Goal: Task Accomplishment & Management: Use online tool/utility

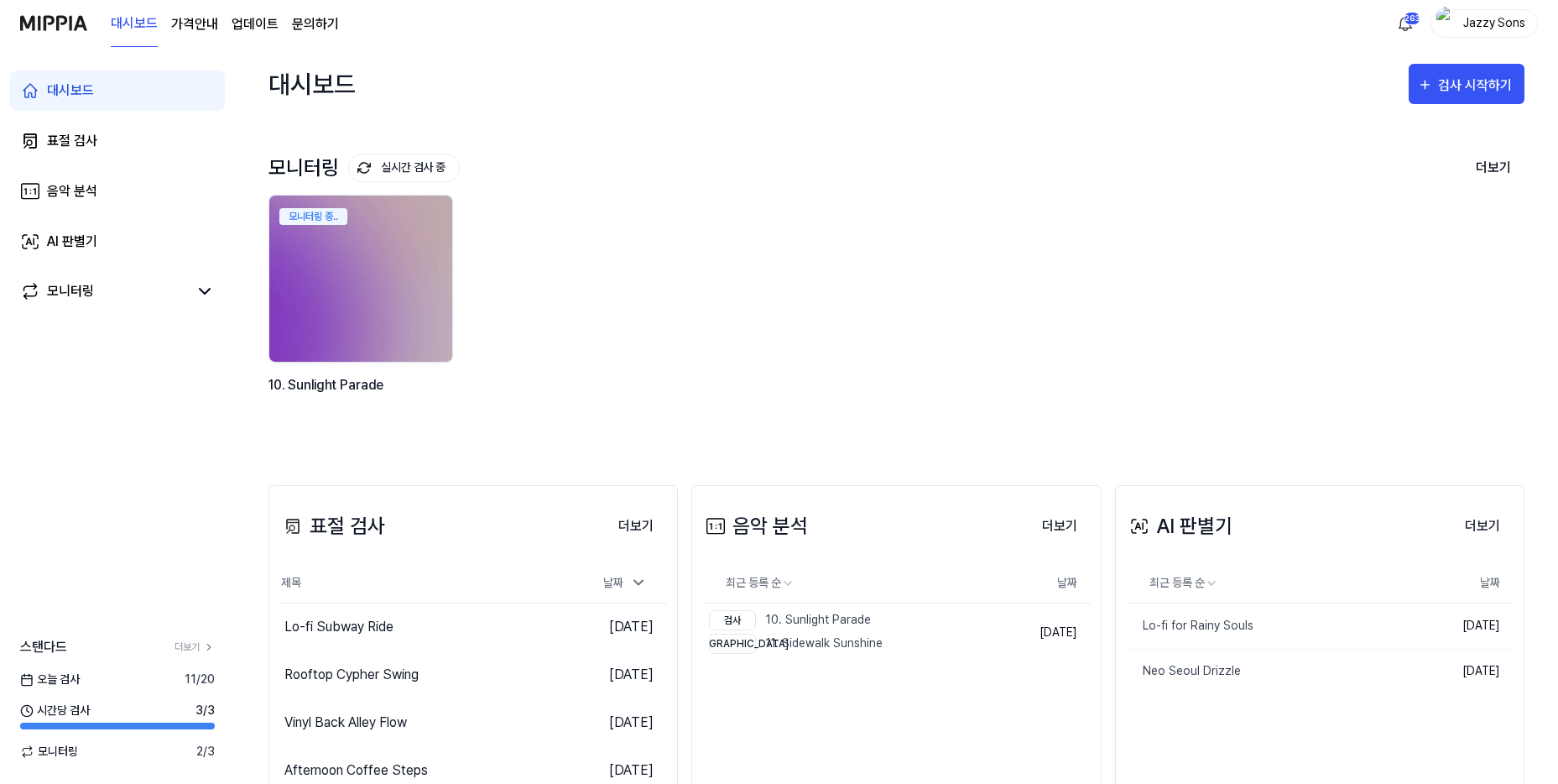
click at [76, 142] on div "표절 검사" at bounding box center [72, 141] width 50 height 20
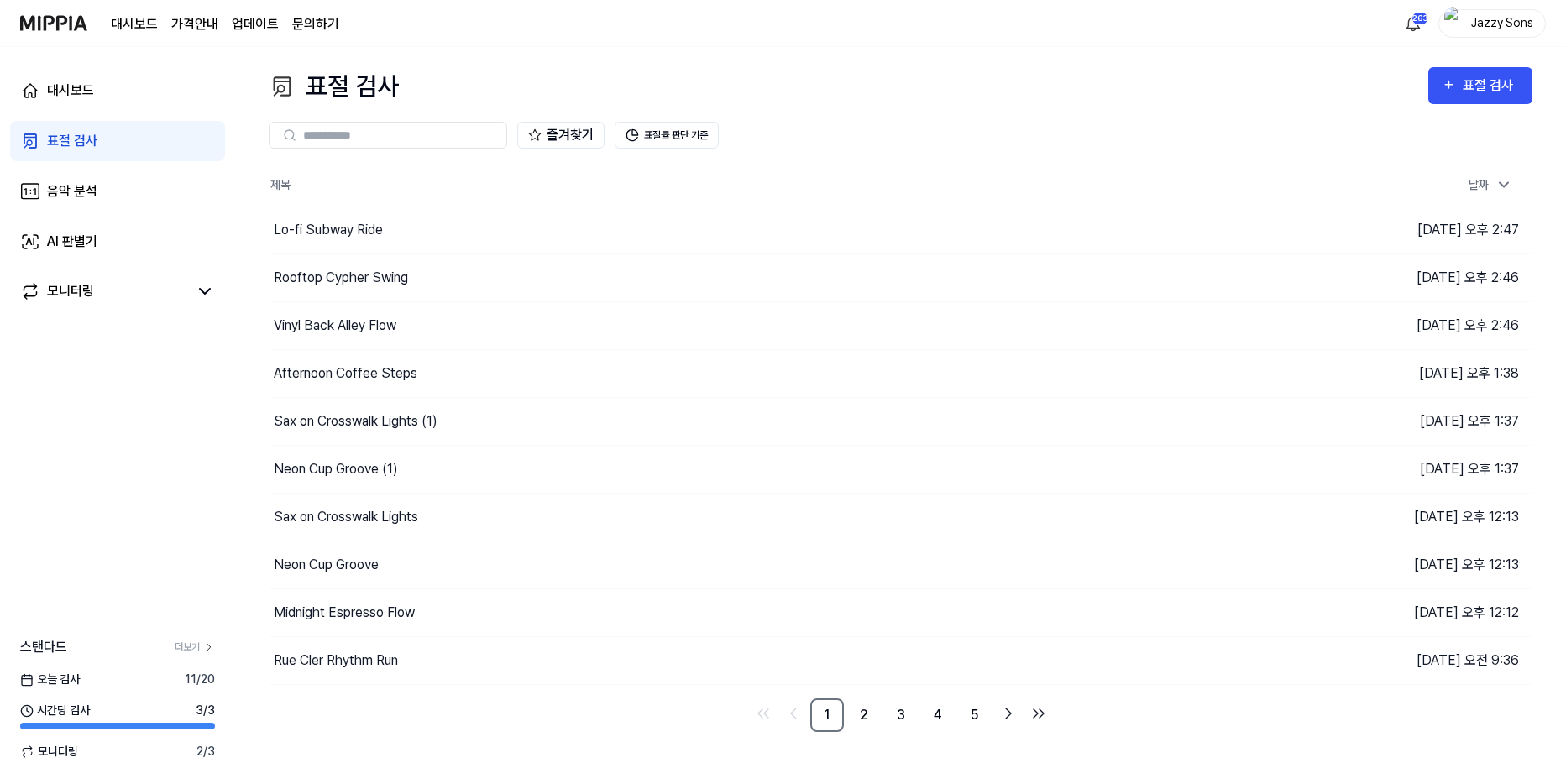
click at [1469, 106] on div "즐겨찾기 표절률 판단 기준" at bounding box center [900, 134] width 1263 height 60
click at [1481, 91] on div "표절 검사" at bounding box center [1490, 86] width 56 height 22
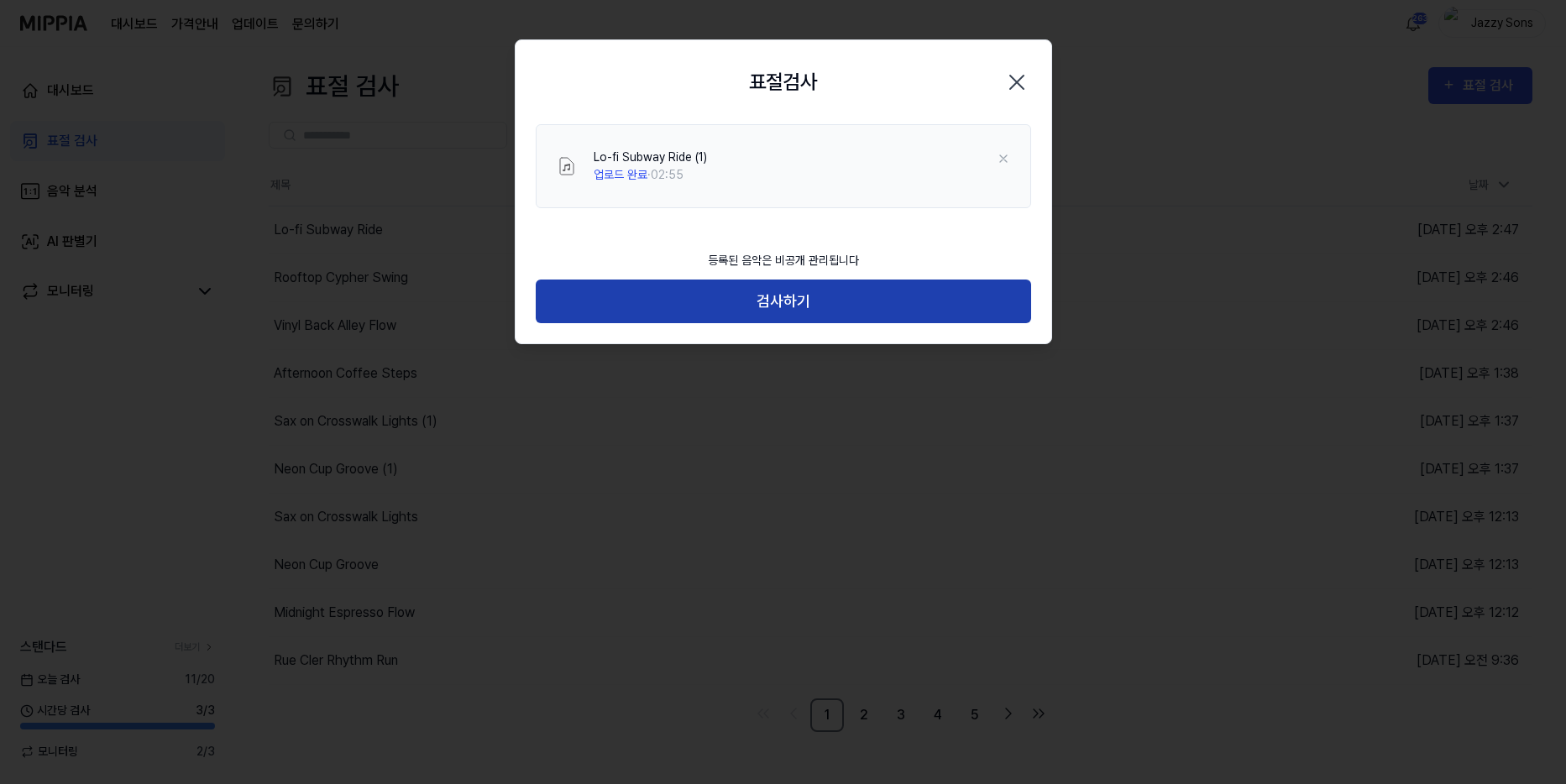
click at [695, 305] on button "검사하기" at bounding box center [783, 302] width 495 height 44
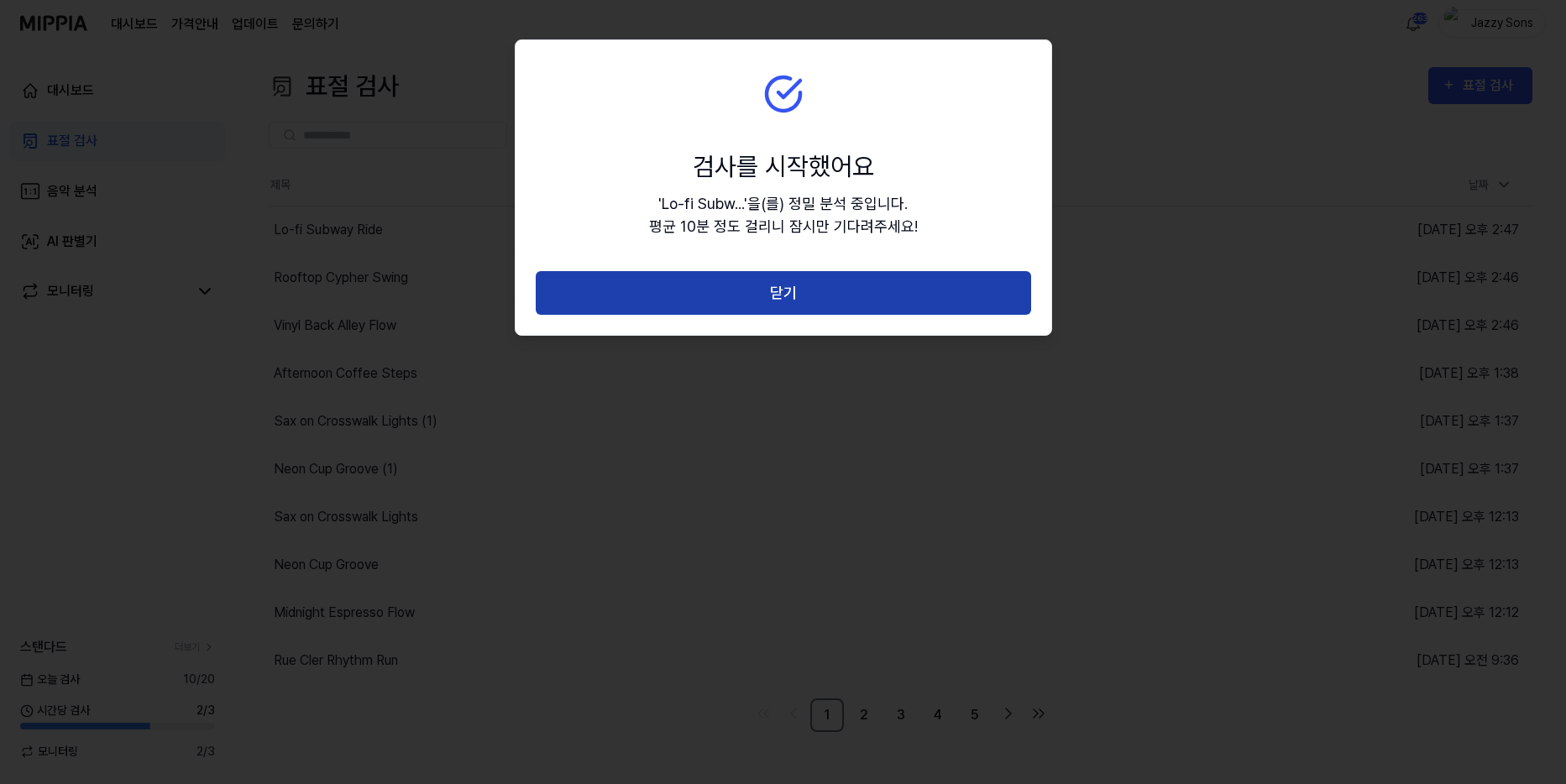
click at [747, 285] on button "닫기" at bounding box center [783, 293] width 495 height 44
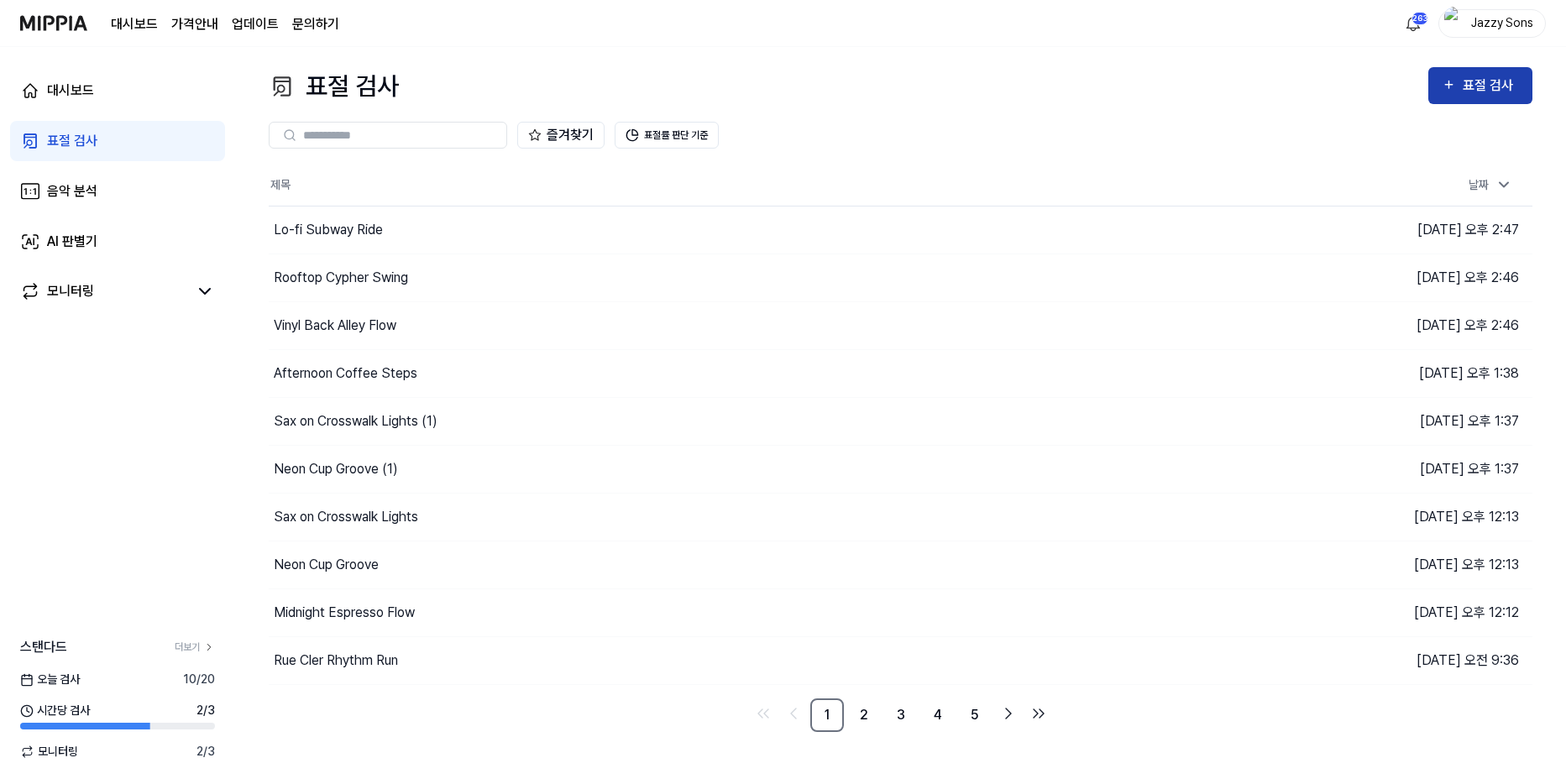
click at [1447, 81] on icon "button" at bounding box center [1447, 85] width 14 height 20
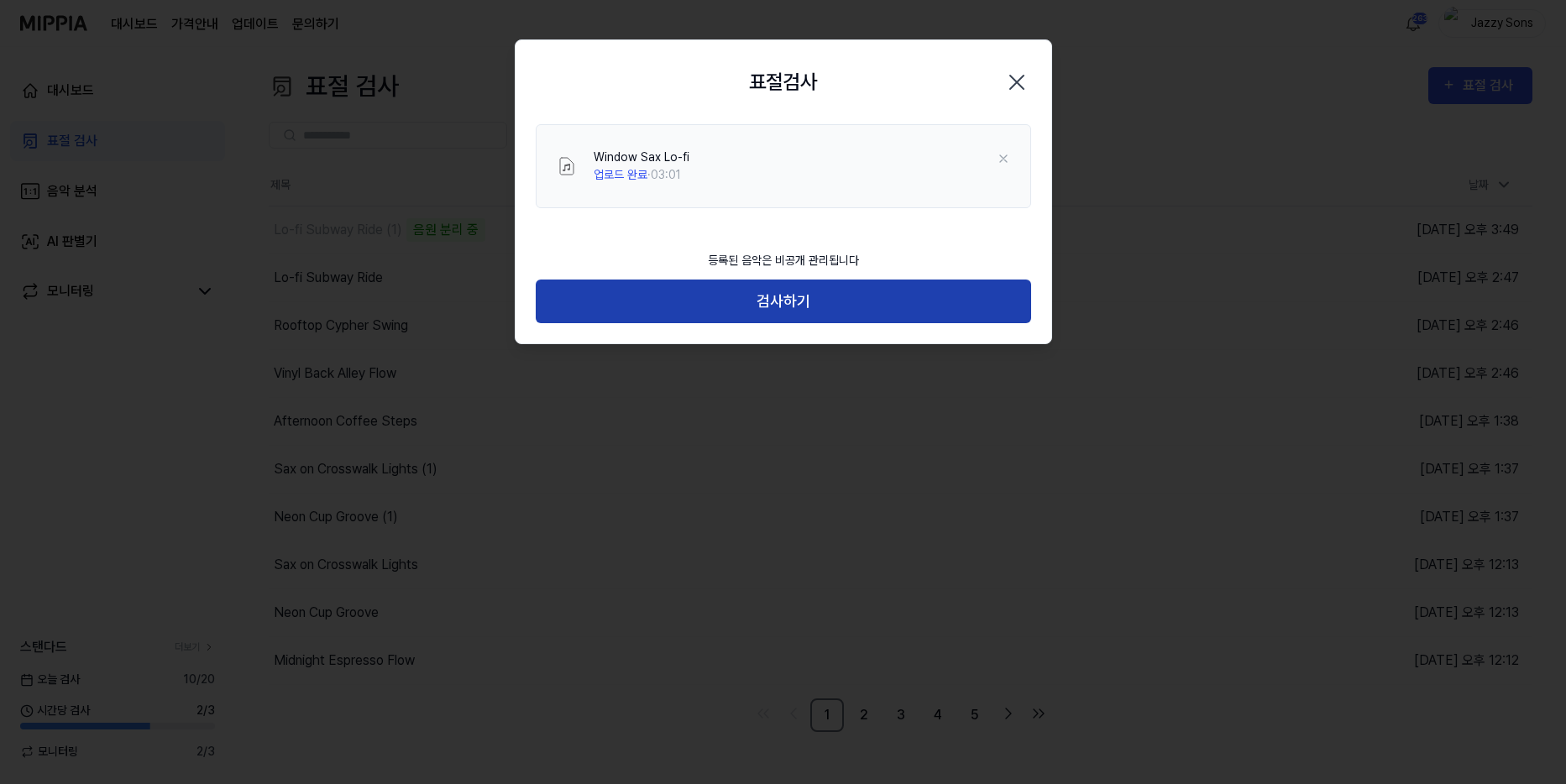
click at [739, 305] on button "검사하기" at bounding box center [783, 302] width 495 height 44
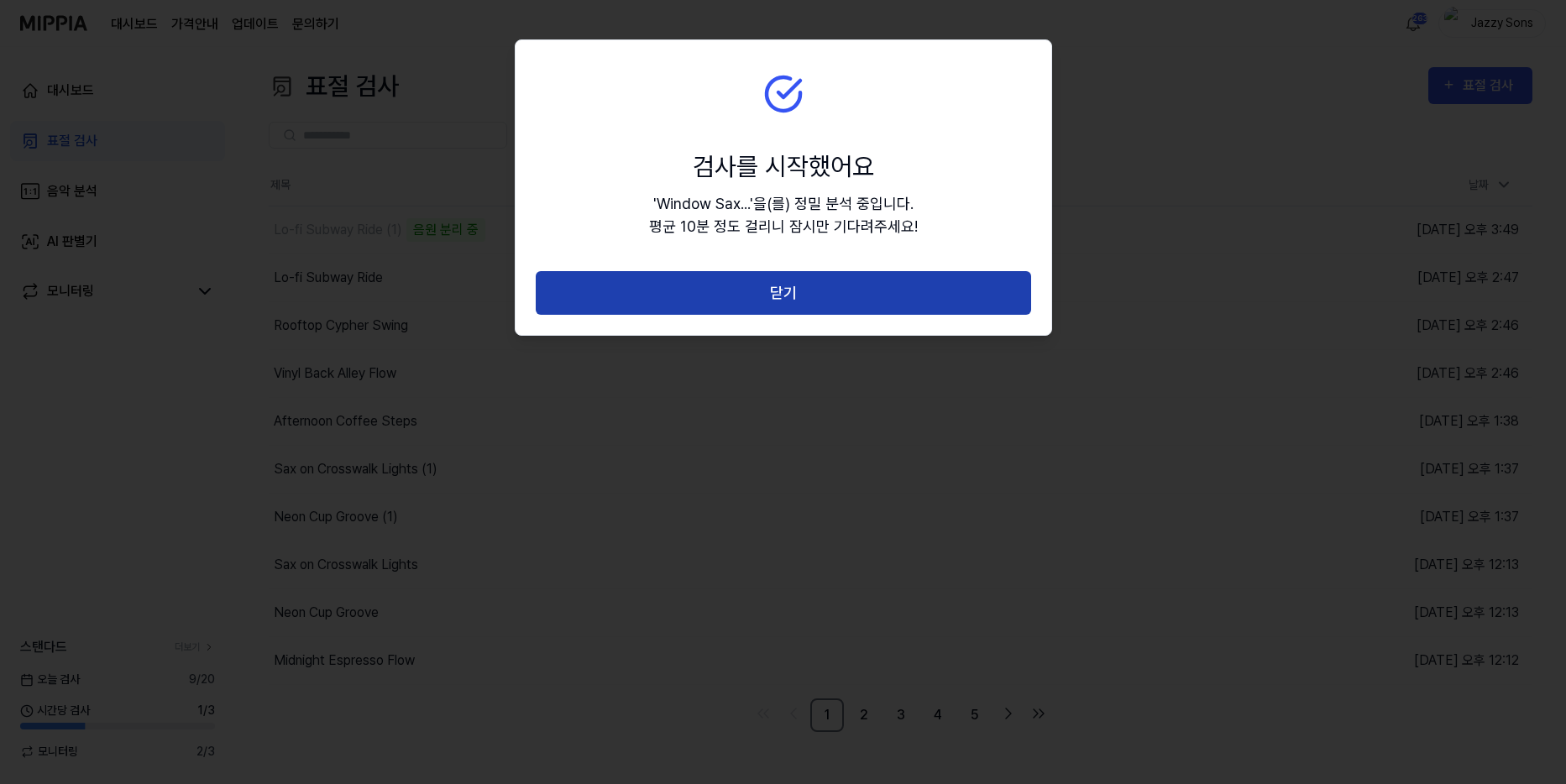
click at [793, 297] on button "닫기" at bounding box center [783, 293] width 495 height 44
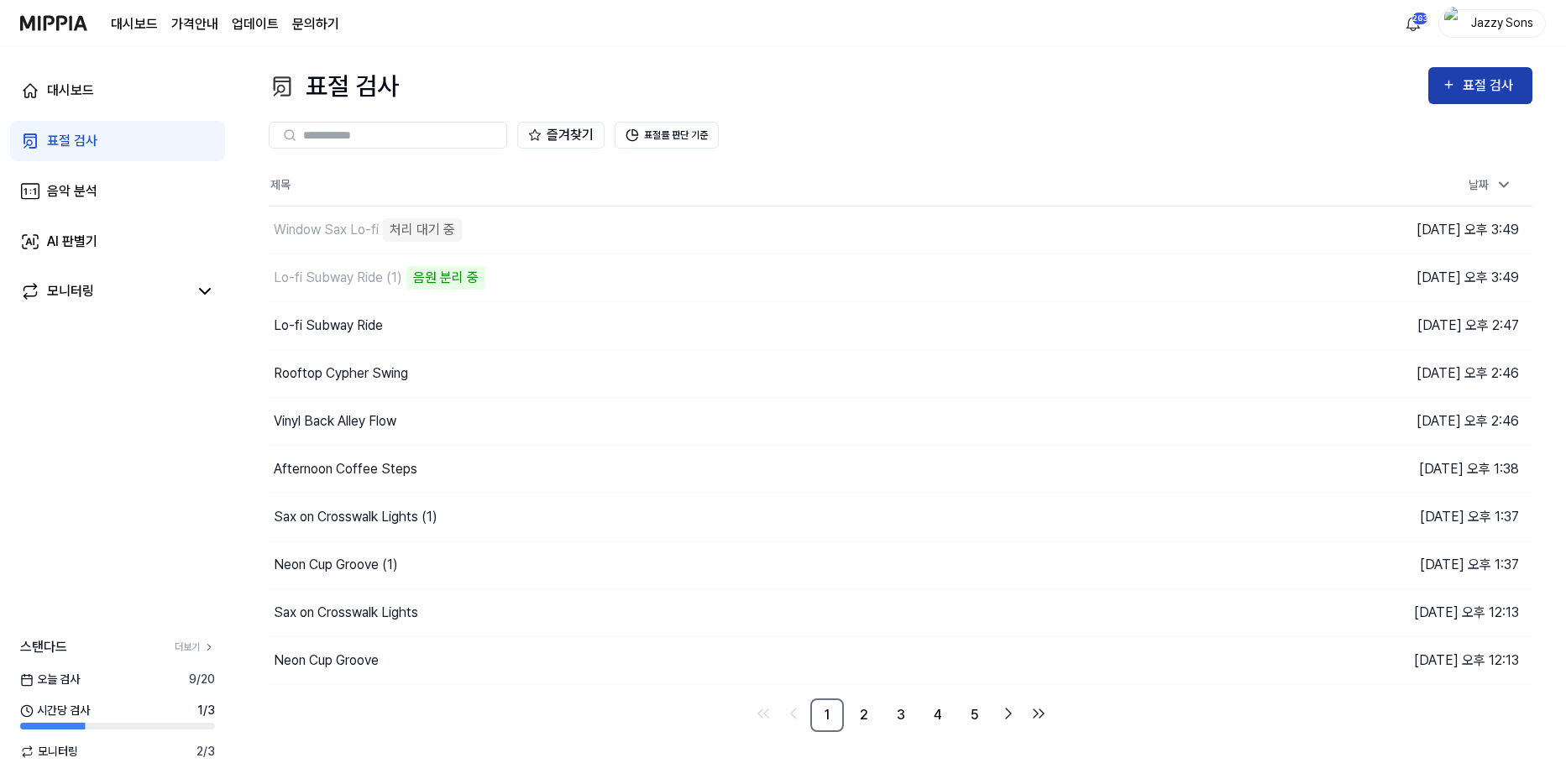
click at [1463, 76] on div "표절 검사" at bounding box center [1490, 86] width 56 height 22
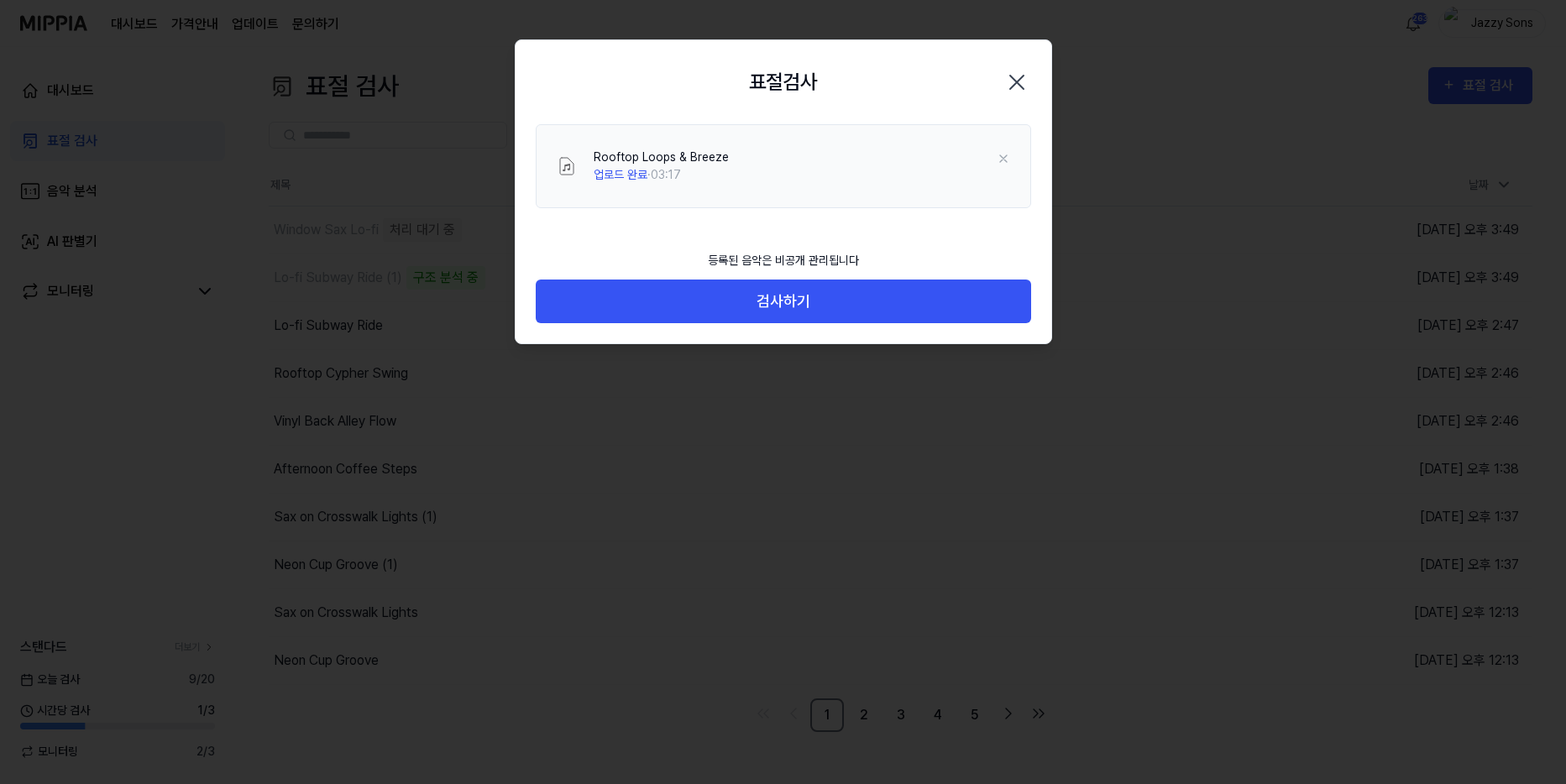
click at [762, 335] on div "등록된 음악은 비공개 관리됩니다 검사하기" at bounding box center [783, 292] width 535 height 103
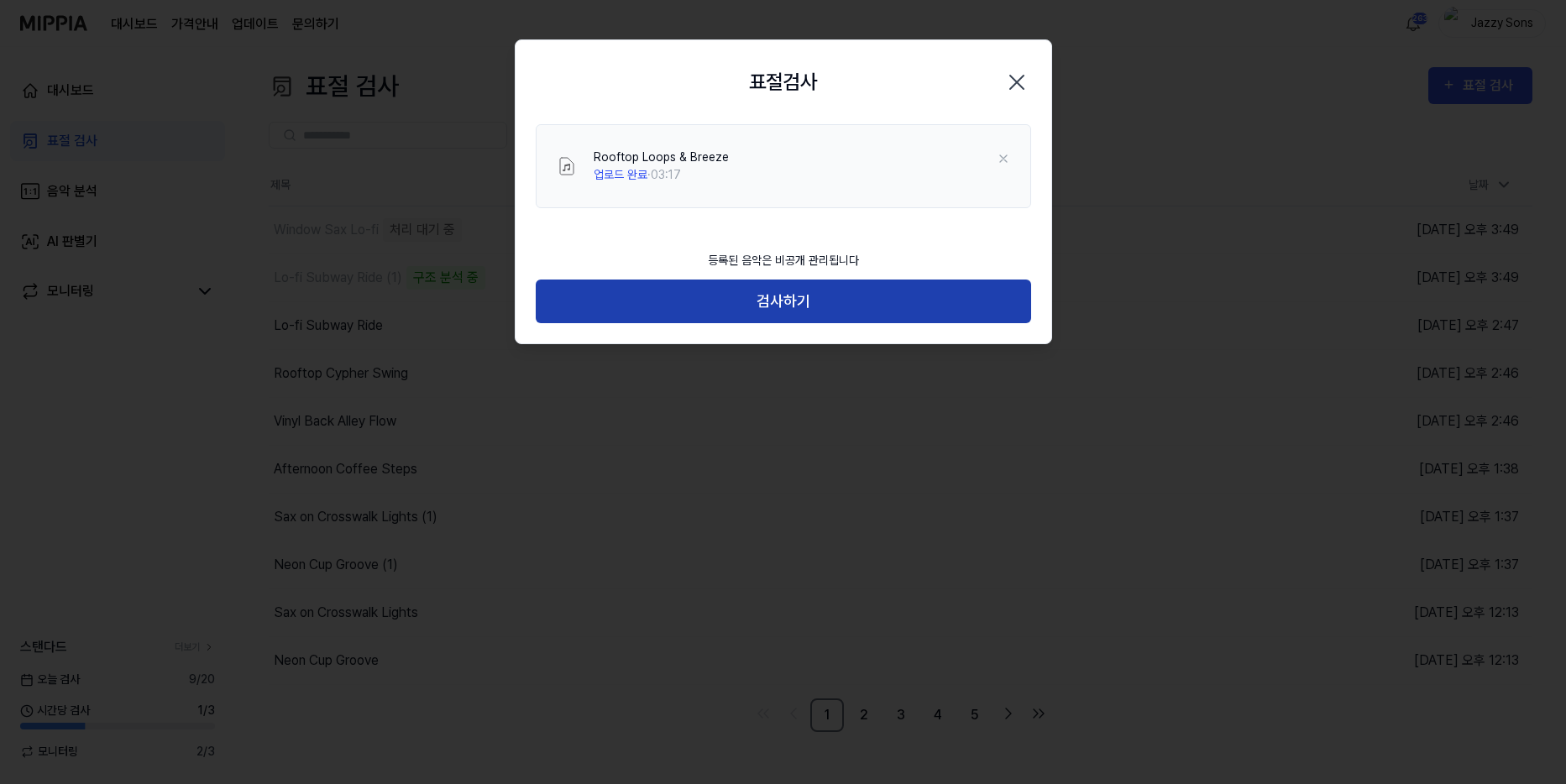
click at [773, 310] on button "검사하기" at bounding box center [783, 302] width 495 height 44
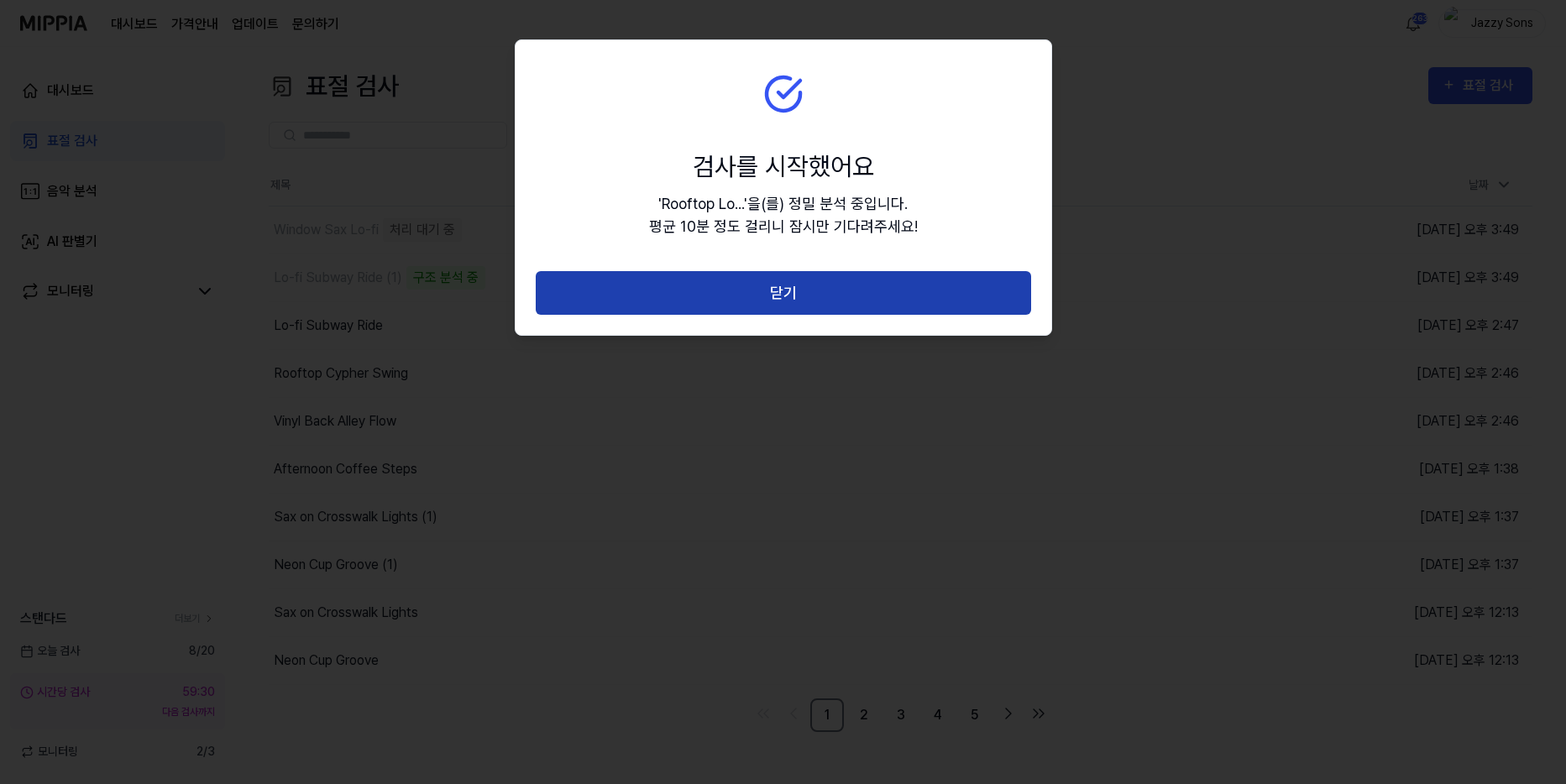
click at [826, 295] on button "닫기" at bounding box center [783, 293] width 495 height 44
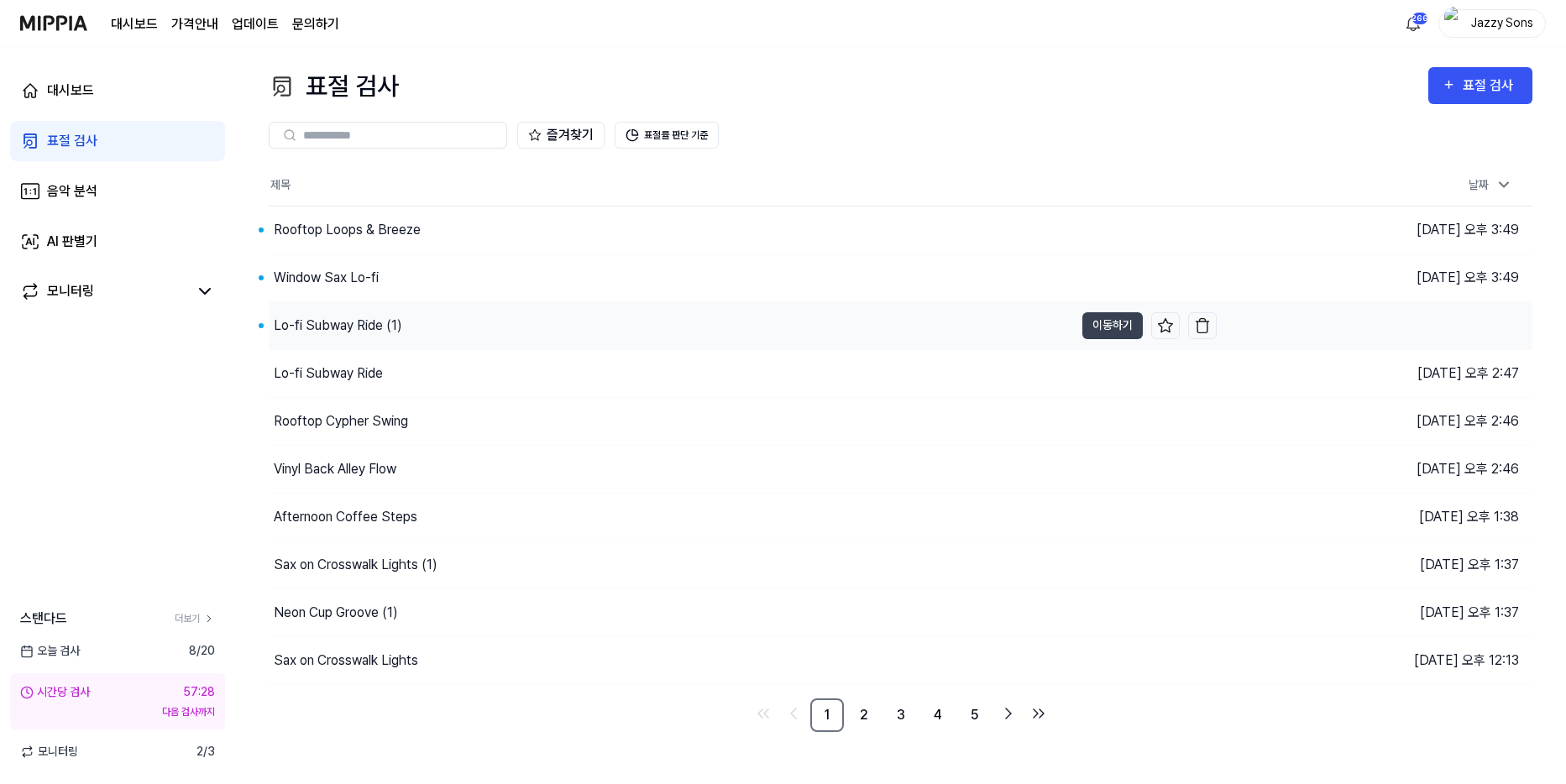
click at [289, 316] on div "Lo-fi Subway Ride (1)" at bounding box center [338, 326] width 129 height 20
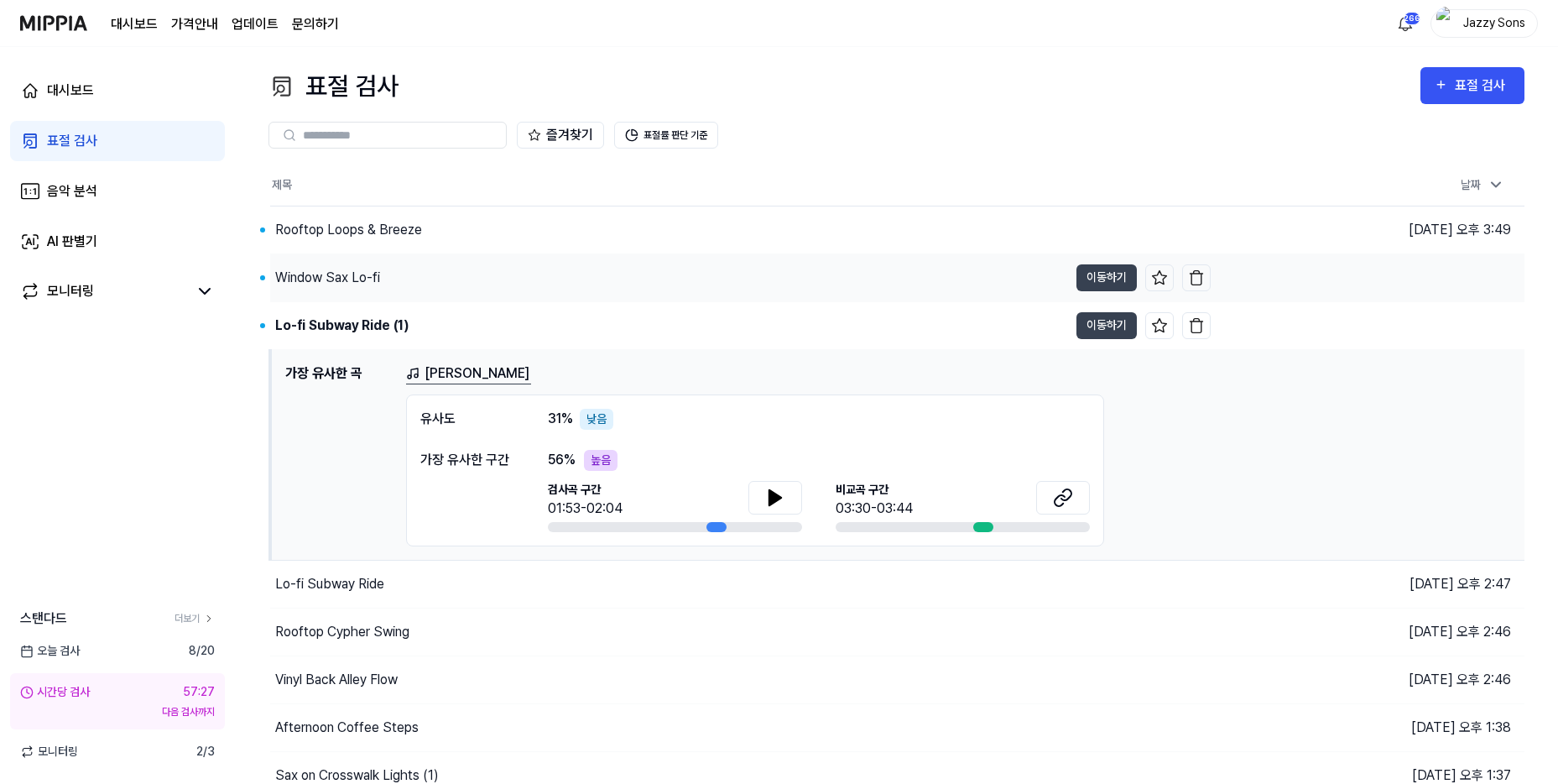
click at [318, 276] on div "Window Sax Lo-fi" at bounding box center [327, 278] width 105 height 20
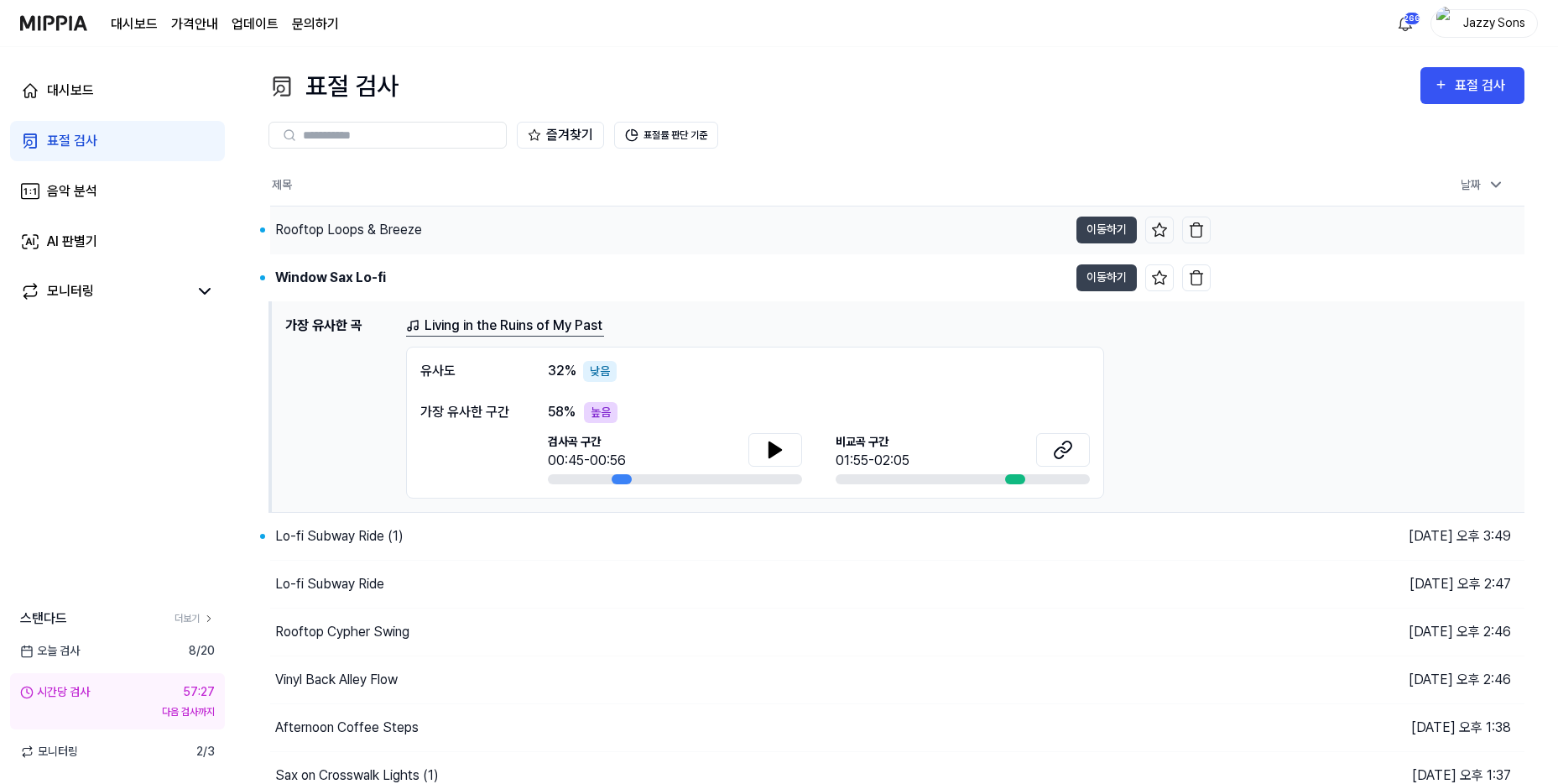
click at [333, 226] on div "Rooftop Loops & Breeze" at bounding box center [348, 230] width 147 height 20
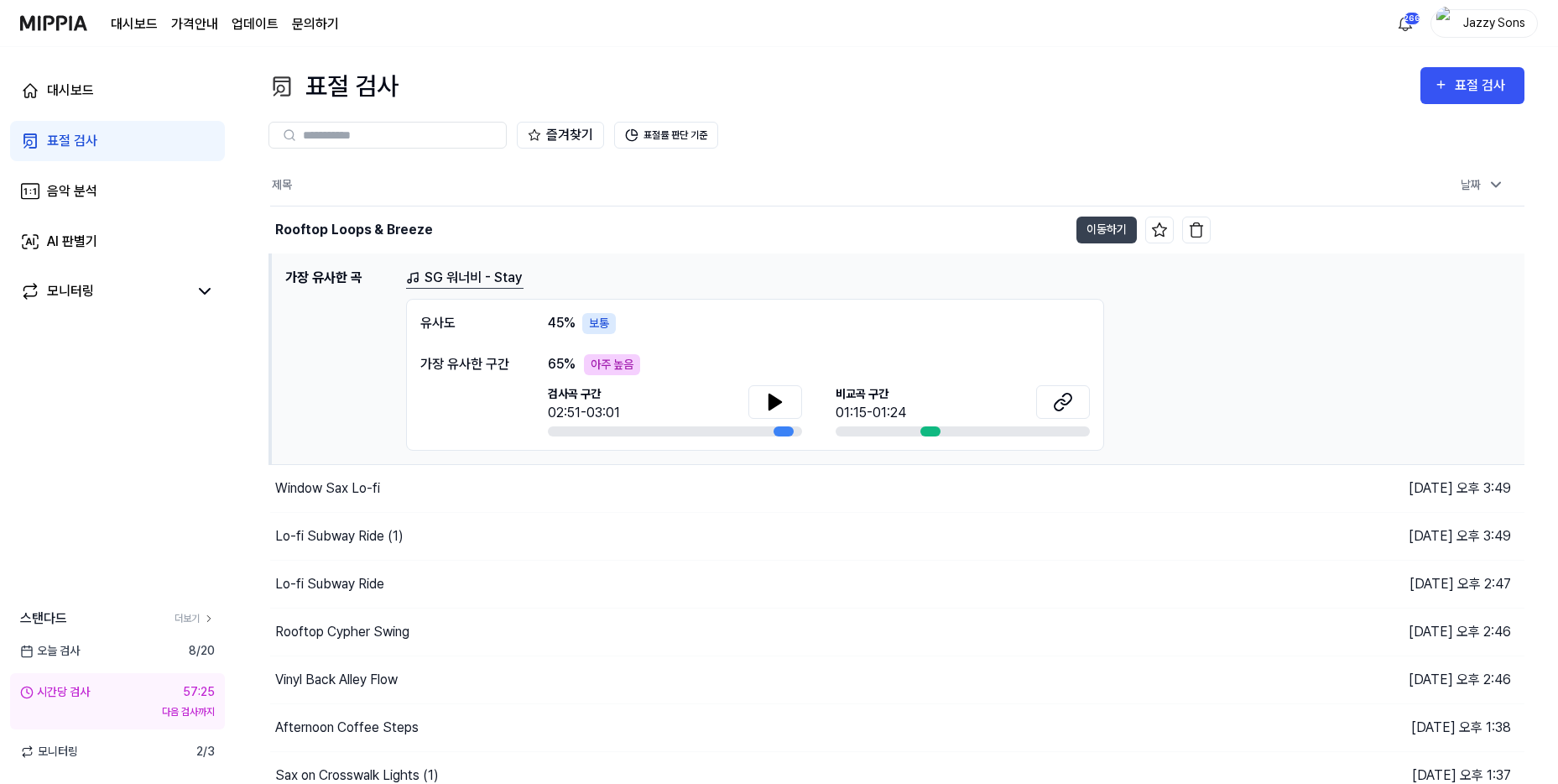
click at [131, 144] on link "표절 검사" at bounding box center [118, 142] width 215 height 41
click at [1482, 128] on div "즐겨찾기 표절률 판단 기준" at bounding box center [896, 134] width 1256 height 27
click at [1486, 102] on button "표절 검사" at bounding box center [1473, 86] width 104 height 37
click at [112, 139] on link "표절 검사" at bounding box center [118, 142] width 215 height 41
click at [53, 129] on link "표절 검사" at bounding box center [118, 142] width 215 height 41
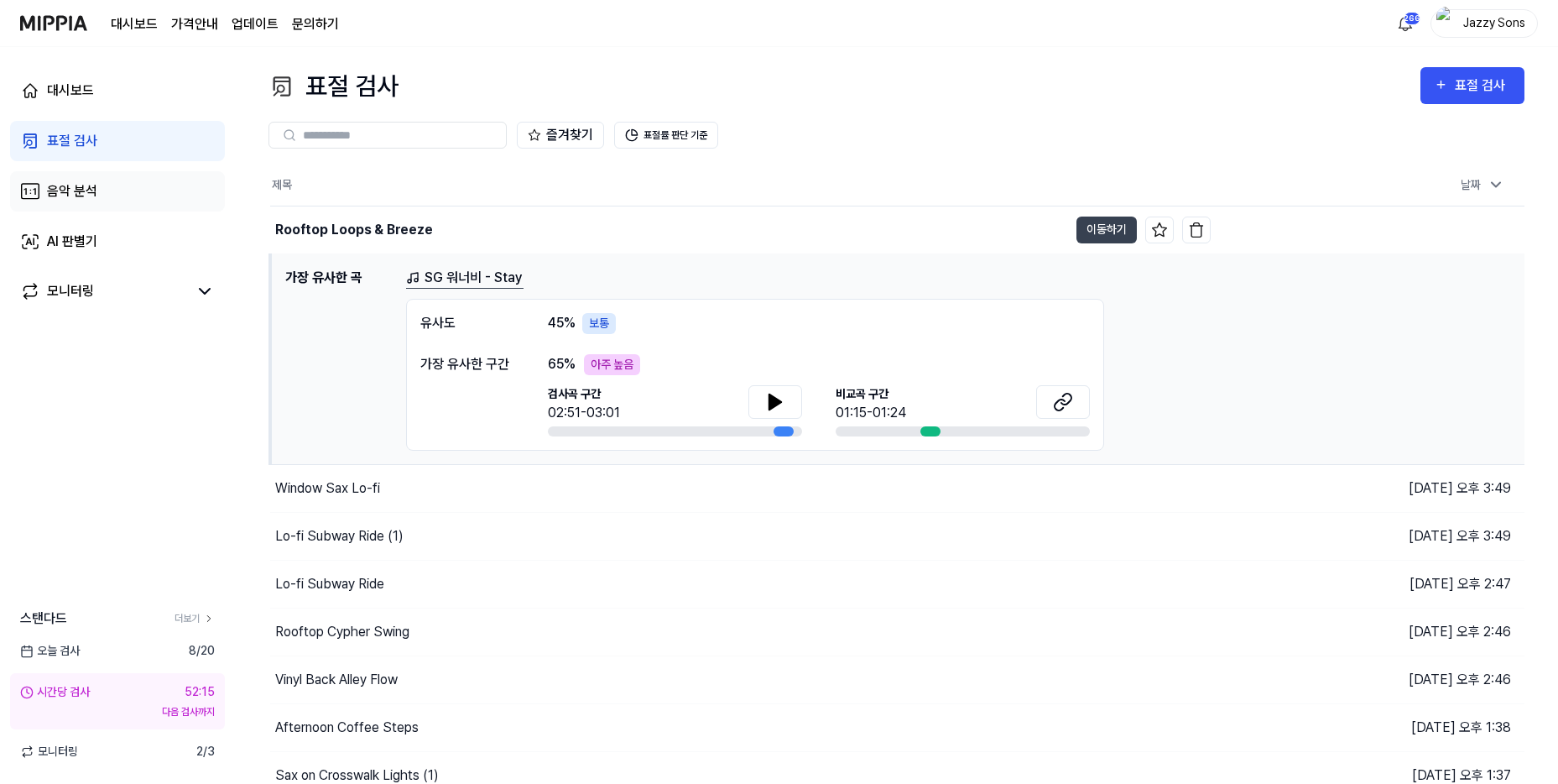
click at [67, 193] on div "음악 분석" at bounding box center [72, 192] width 50 height 20
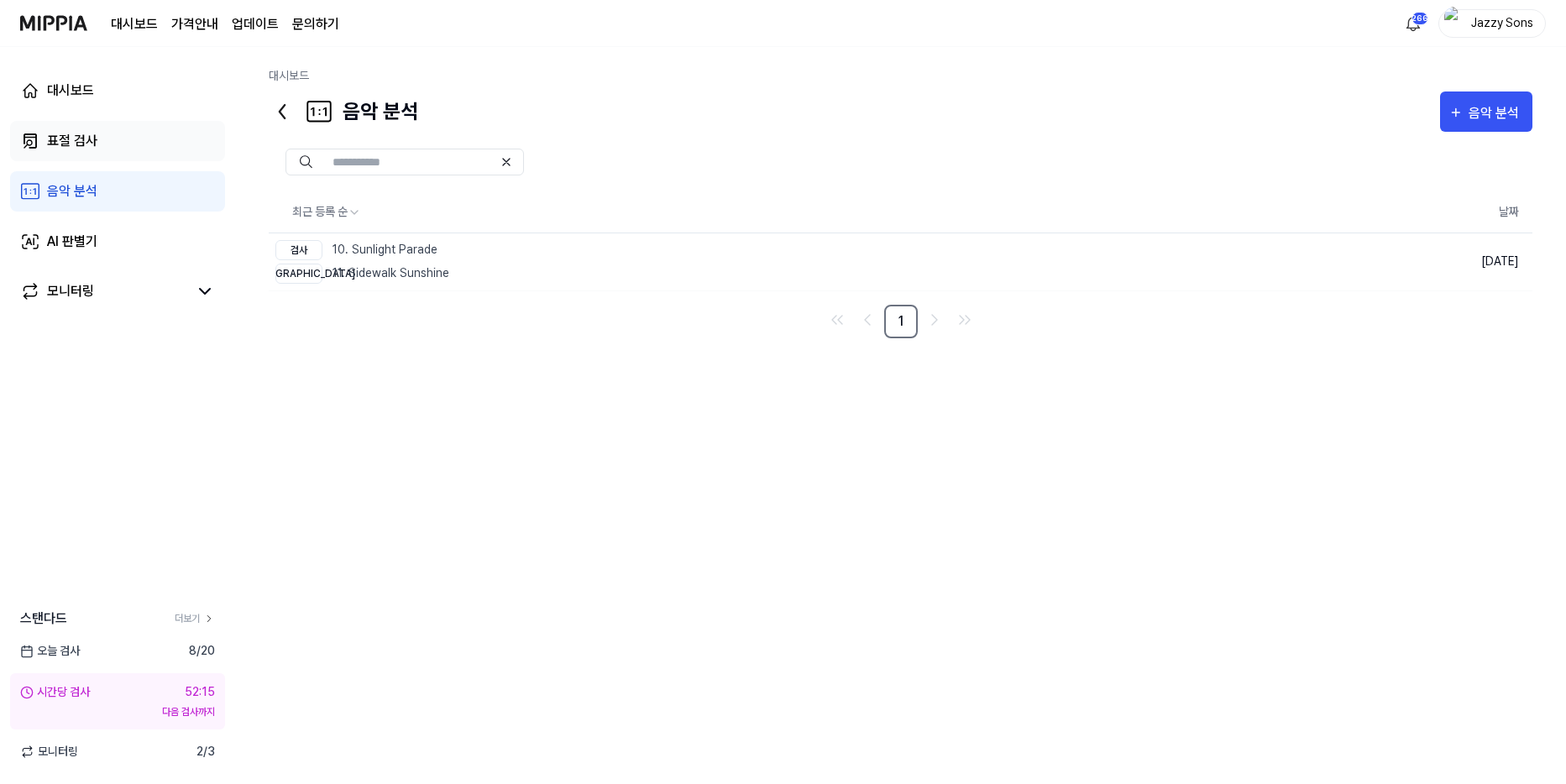
click at [85, 136] on div "표절 검사" at bounding box center [72, 141] width 50 height 20
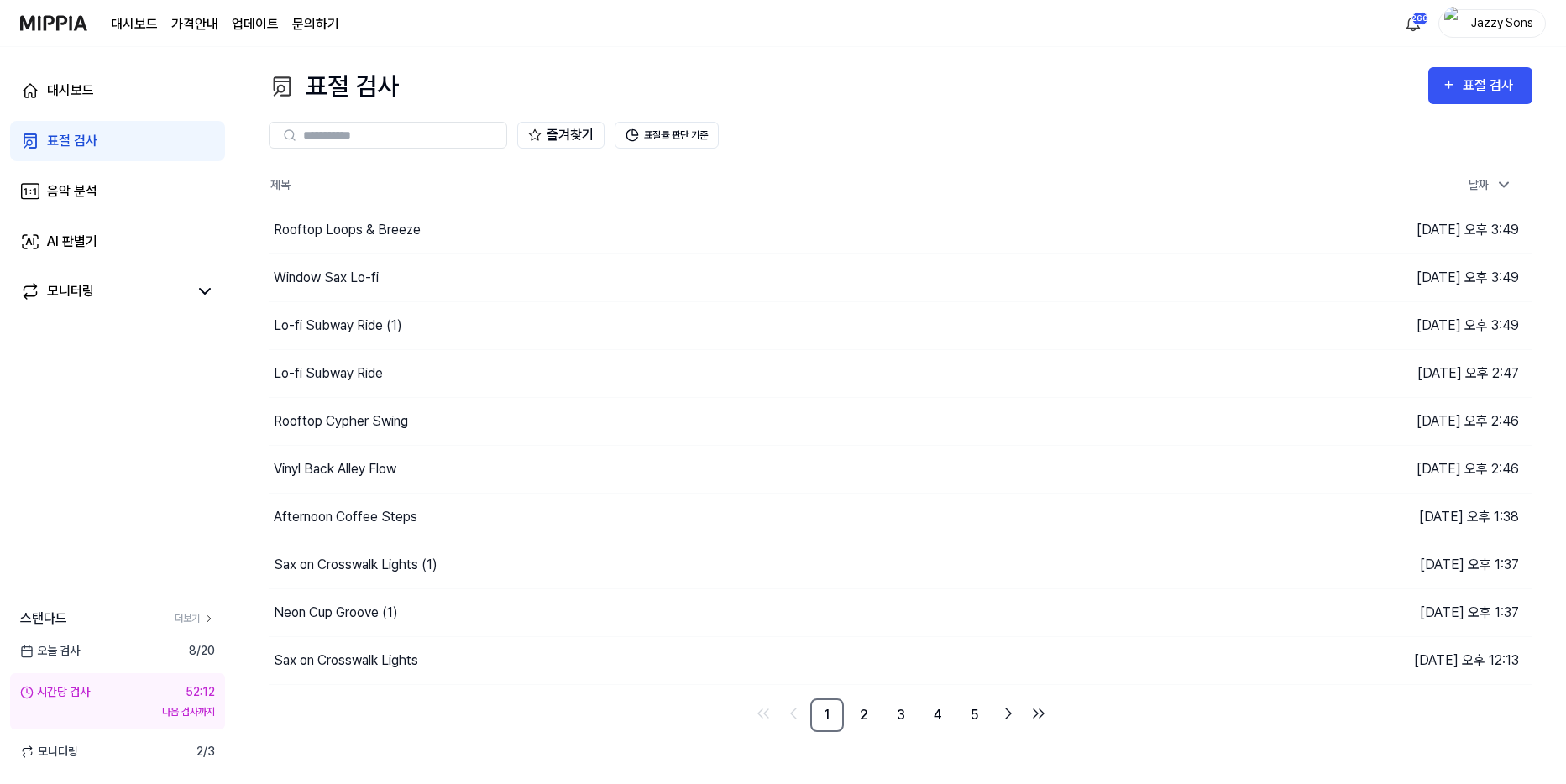
click at [66, 126] on link "표절 검사" at bounding box center [118, 142] width 215 height 41
drag, startPoint x: 59, startPoint y: 85, endPoint x: 64, endPoint y: 118, distance: 33.4
click at [59, 84] on div "대시보드" at bounding box center [70, 91] width 47 height 20
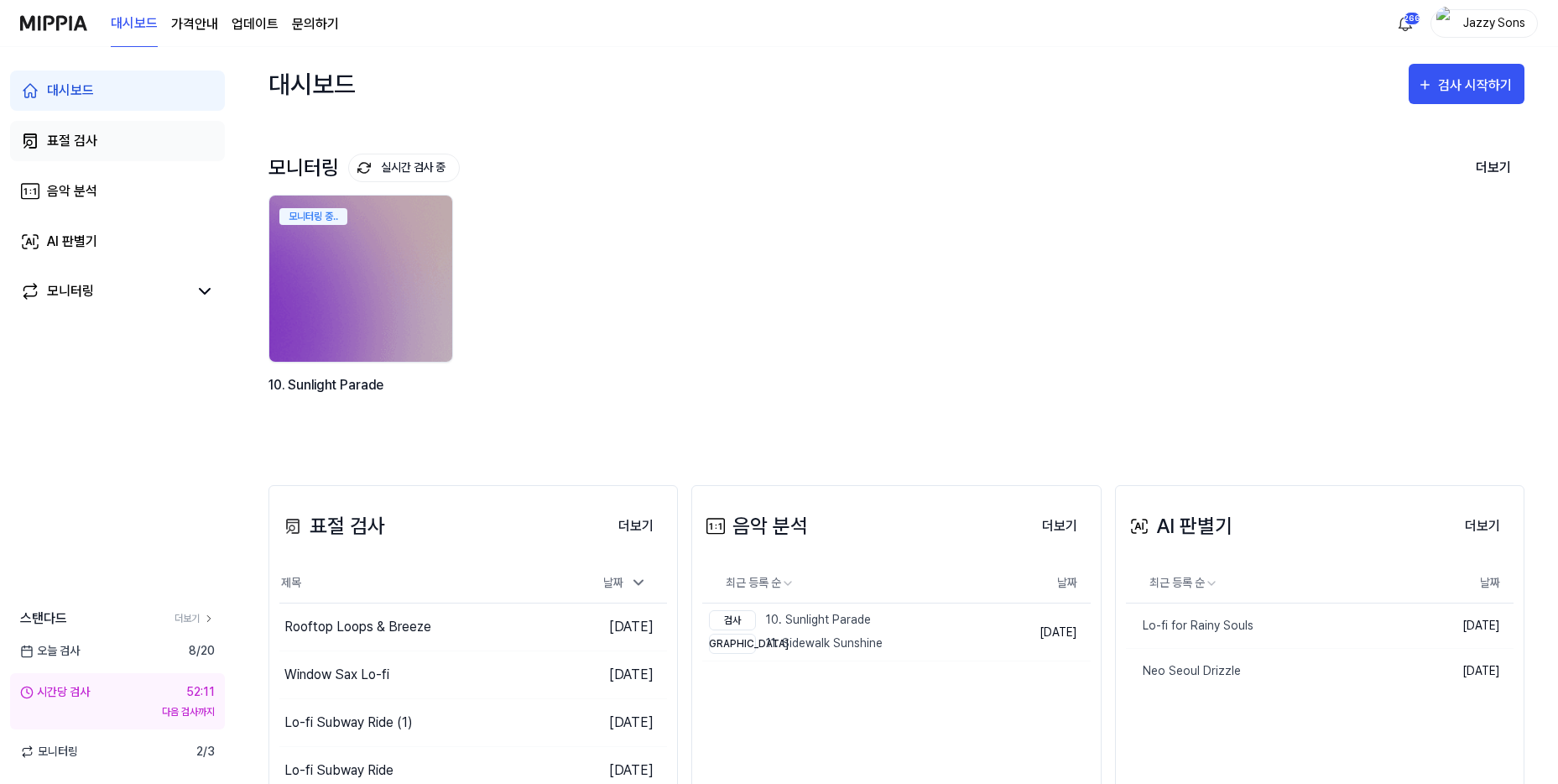
click at [60, 153] on link "표절 검사" at bounding box center [118, 142] width 215 height 41
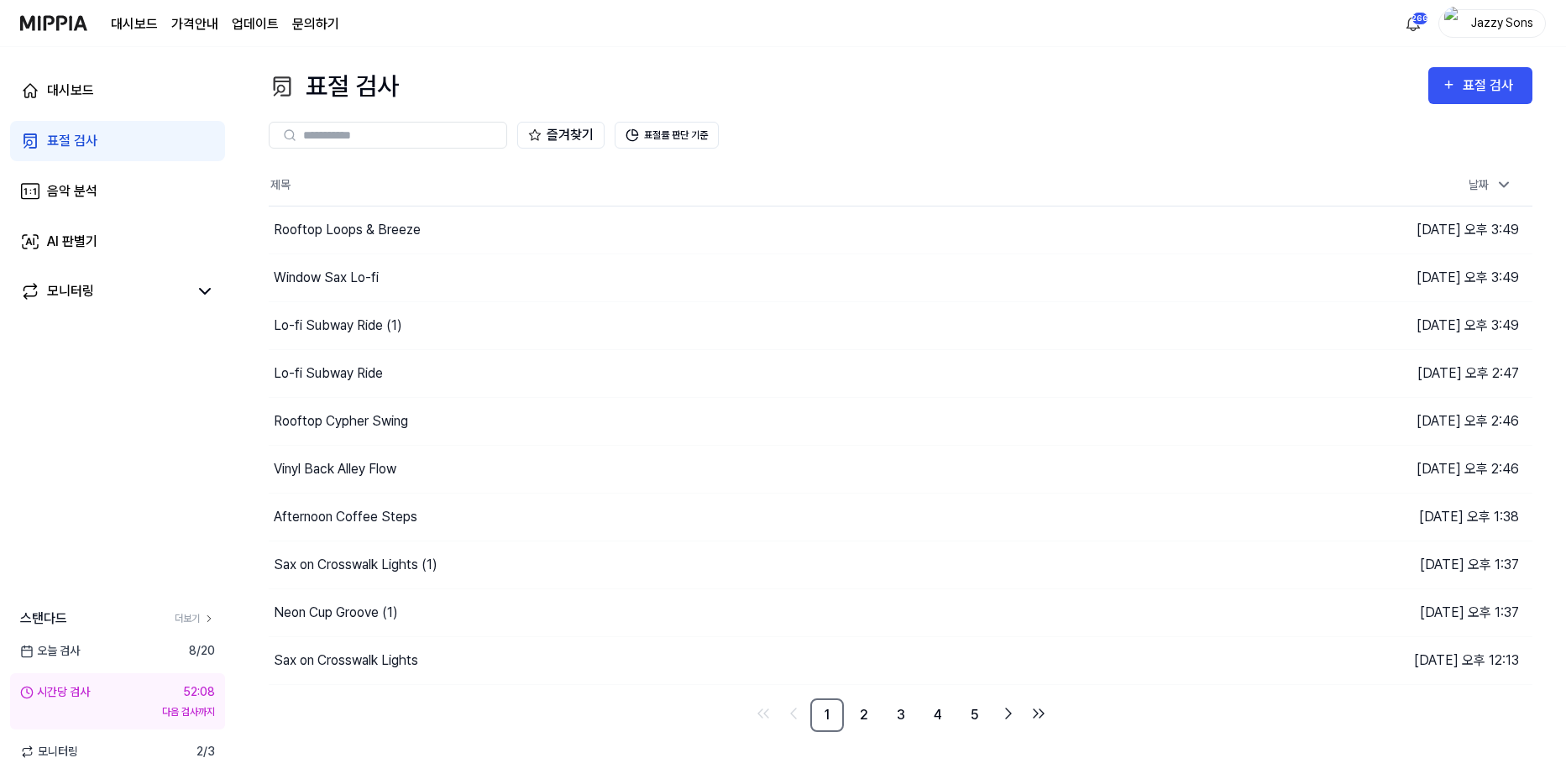
click at [111, 507] on div "대시보드 표절 검사 음악 분석 AI 판별기 모니터링 스탠다드 더보기 [DATE] 검사 8 / 20 시간당 검사 52:08 다음 검사까지 모니터…" at bounding box center [118, 416] width 235 height 737
